Goal: Find specific page/section: Find specific page/section

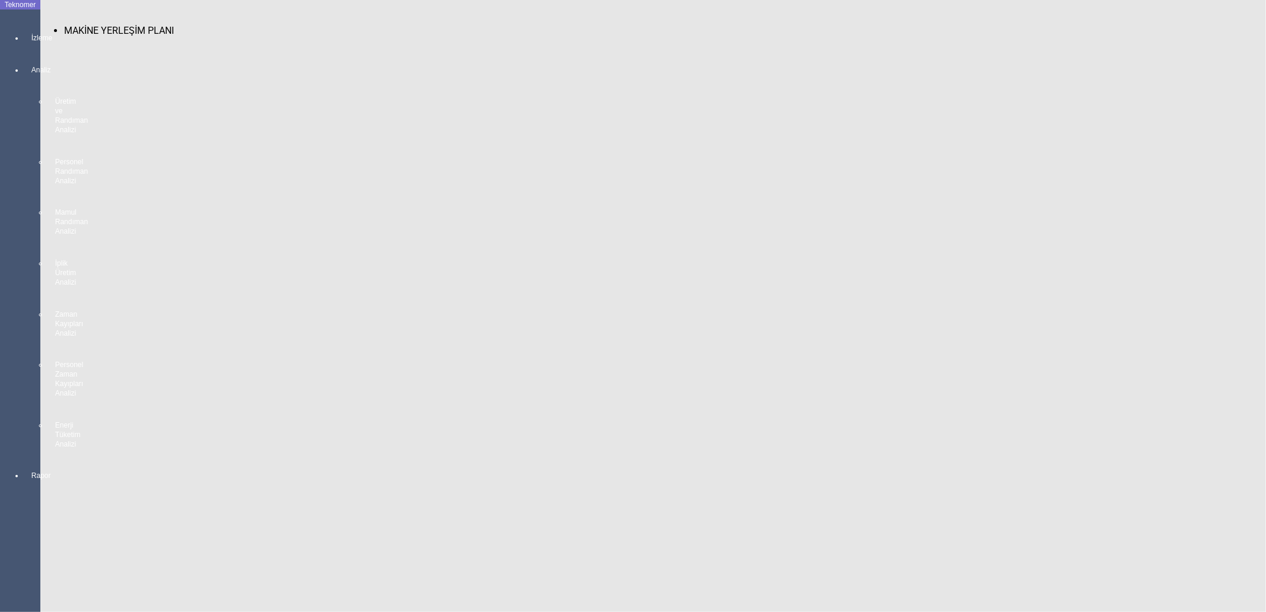
click at [30, 49] on div at bounding box center [32, 49] width 17 height 0
click at [64, 25] on span "MAKİNE YERLEŞİM PLANI" at bounding box center [119, 30] width 110 height 11
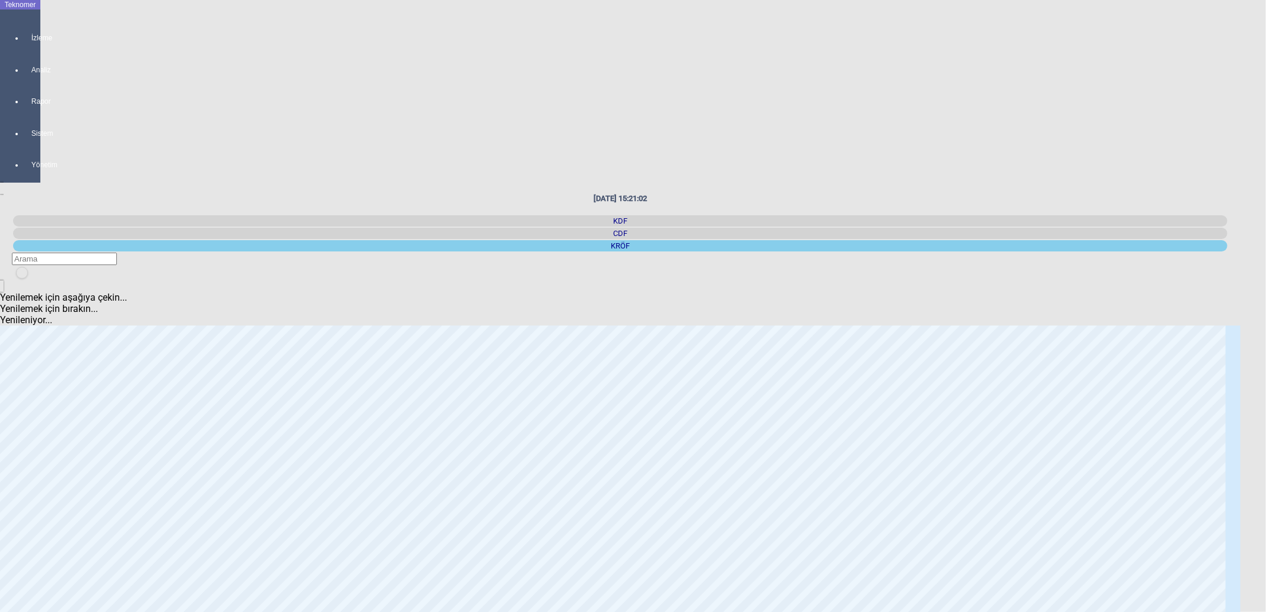
click at [1022, 215] on div "KDF" at bounding box center [620, 220] width 1214 height 11
